Goal: Transaction & Acquisition: Purchase product/service

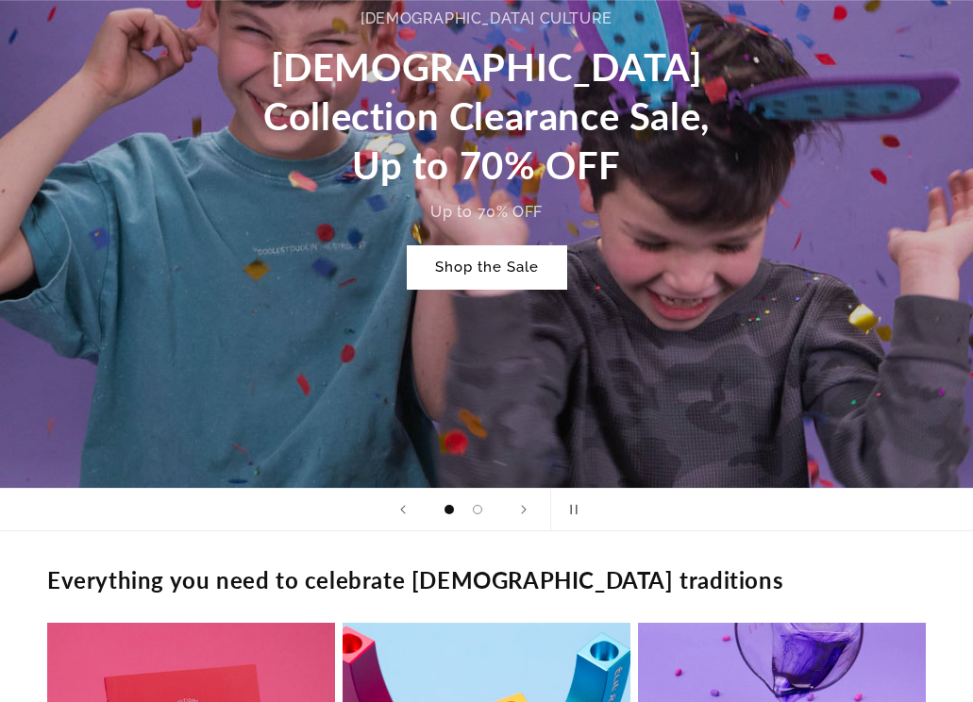
scroll to position [1039, 0]
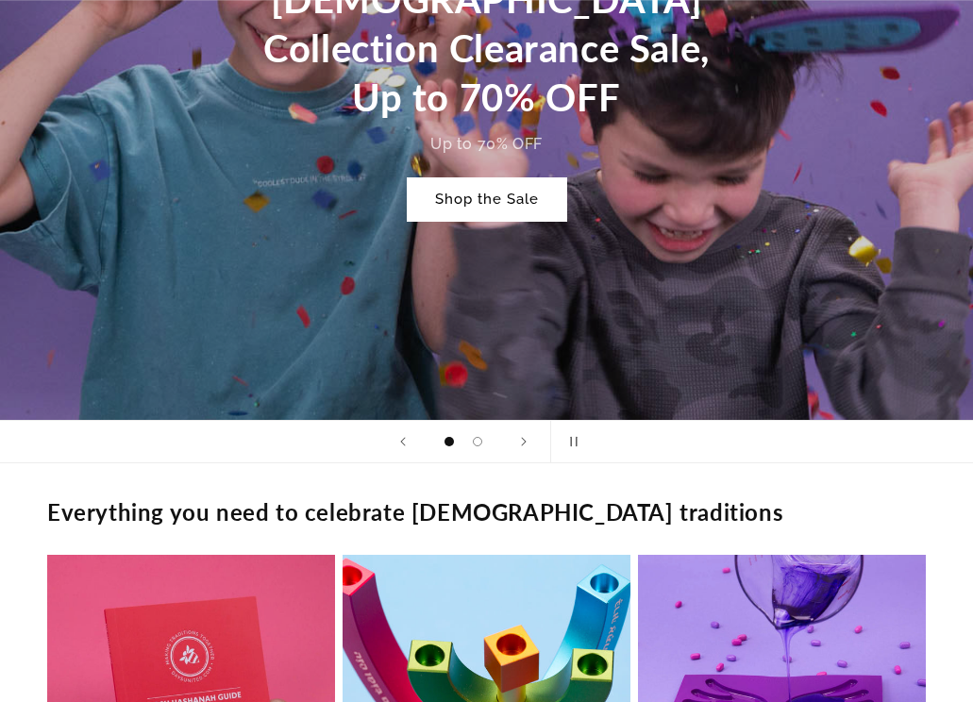
drag, startPoint x: 486, startPoint y: 238, endPoint x: 499, endPoint y: 231, distance: 14.8
click at [85, 128] on div "JEWISH CULTURE Jewish Collection Clearance Sale, Up to 70% OFF Up to 70% OFF Sh…" at bounding box center [486, 80] width 515 height 360
click at [85, 128] on link "Shop the Sale" at bounding box center [487, 199] width 160 height 44
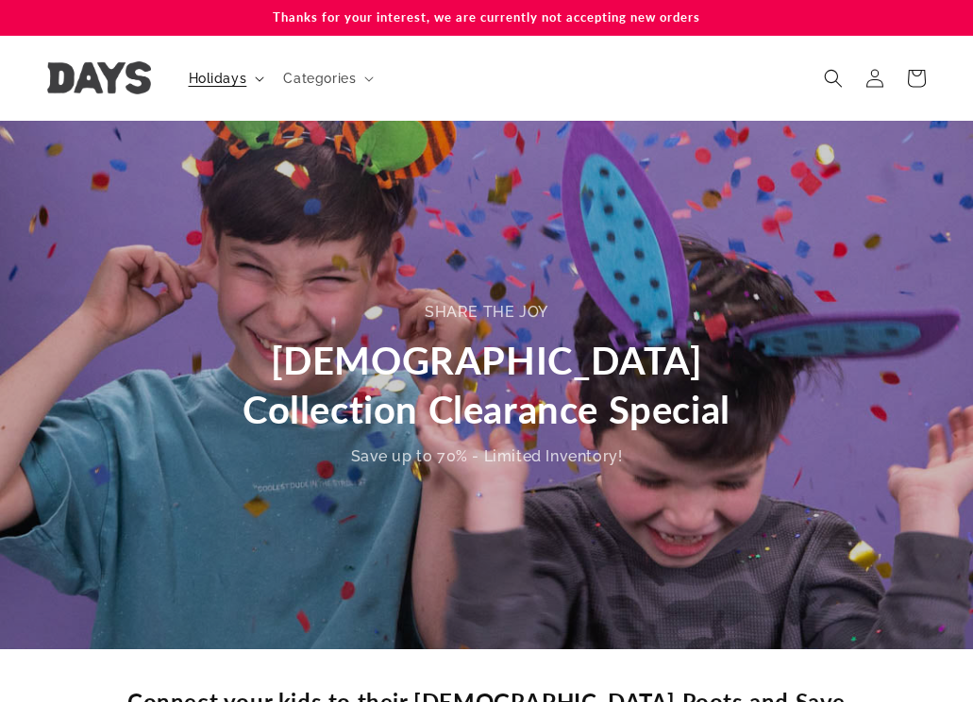
click at [204, 72] on span "Holidays" at bounding box center [218, 78] width 59 height 17
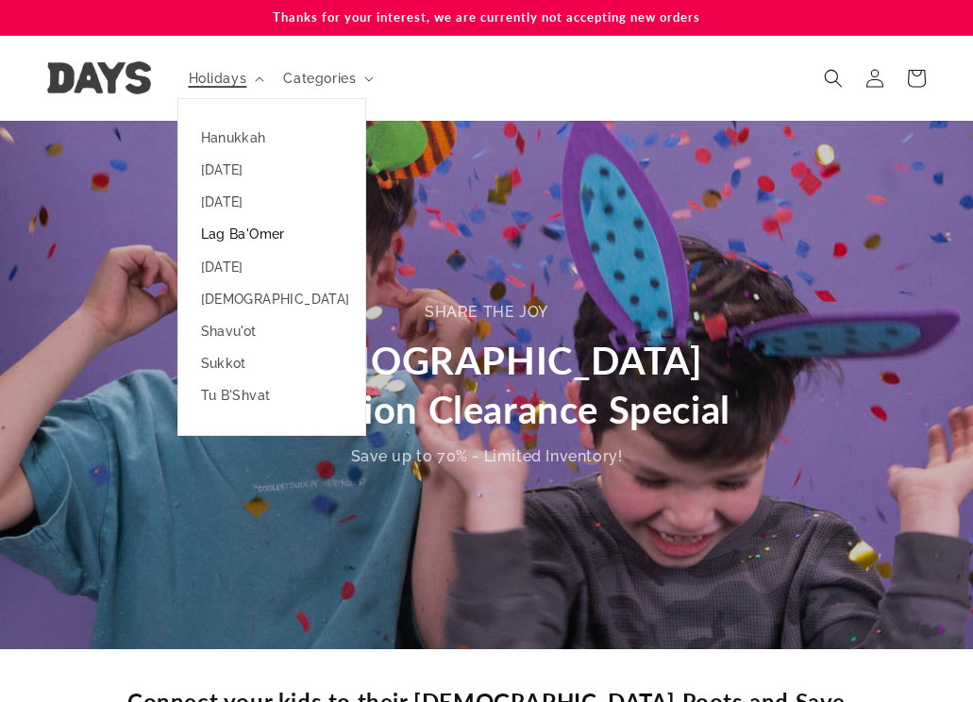
click at [279, 225] on link "Lag Ba'Omer" at bounding box center [271, 234] width 187 height 32
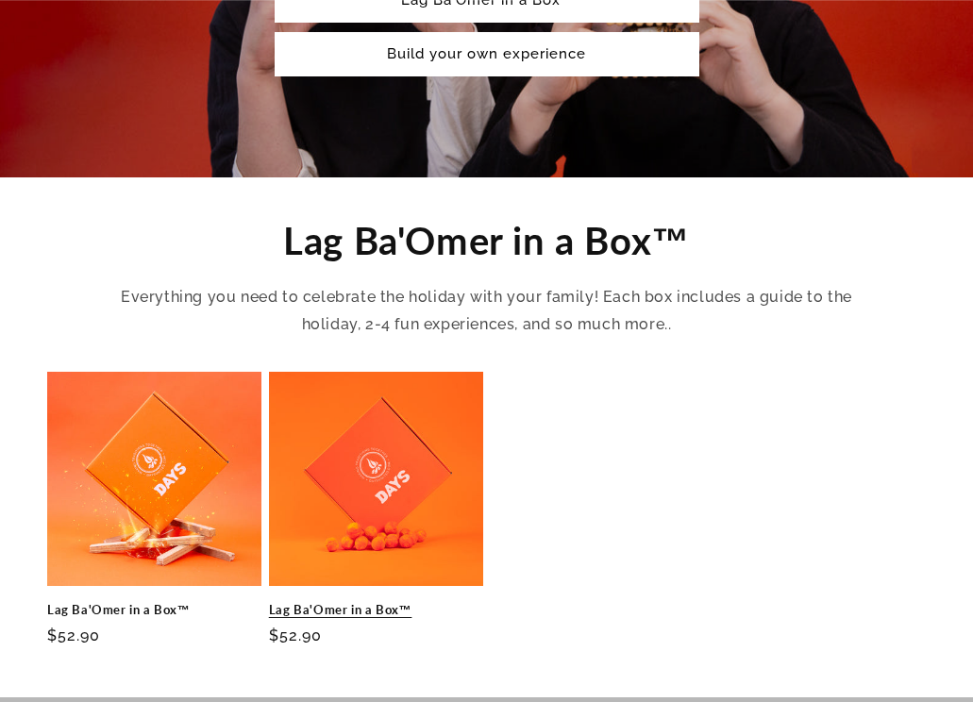
scroll to position [661, 0]
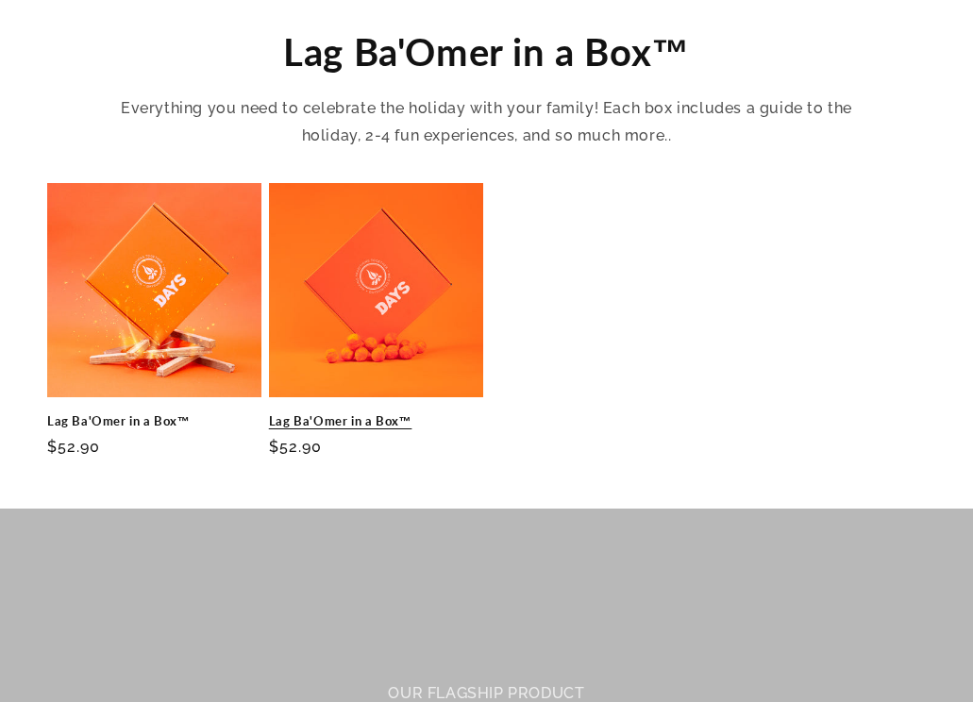
click at [390, 414] on link "Lag Ba'Omer in a Box™" at bounding box center [376, 422] width 214 height 16
